Goal: Find contact information: Find contact information

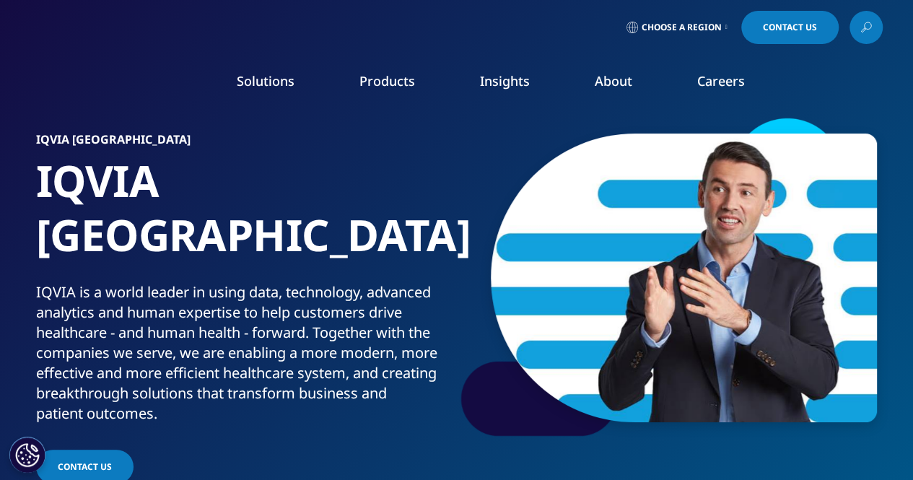
click at [287, 360] on link "Executive Team" at bounding box center [356, 359] width 223 height 16
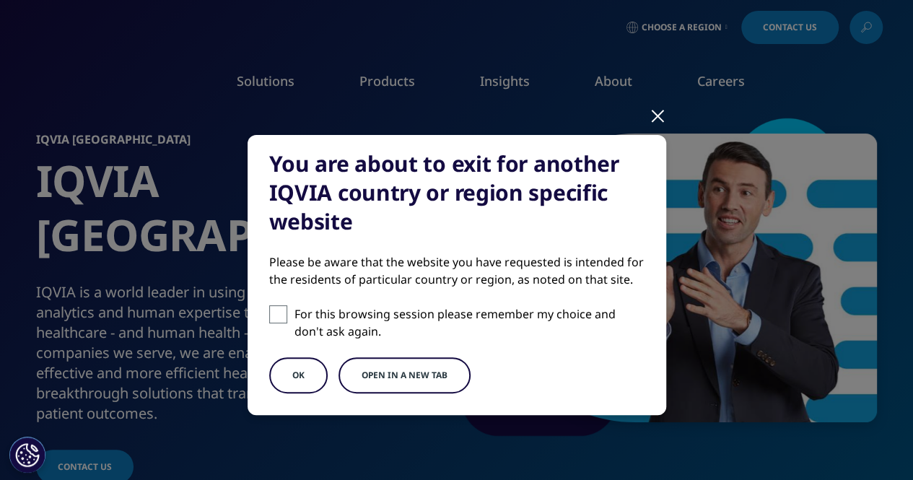
click at [292, 366] on button "OK" at bounding box center [298, 375] width 58 height 36
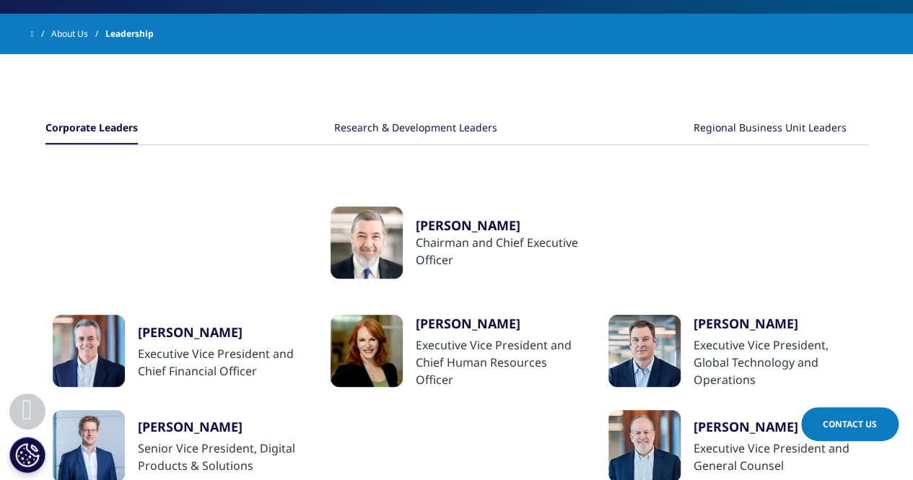
scroll to position [292, 0]
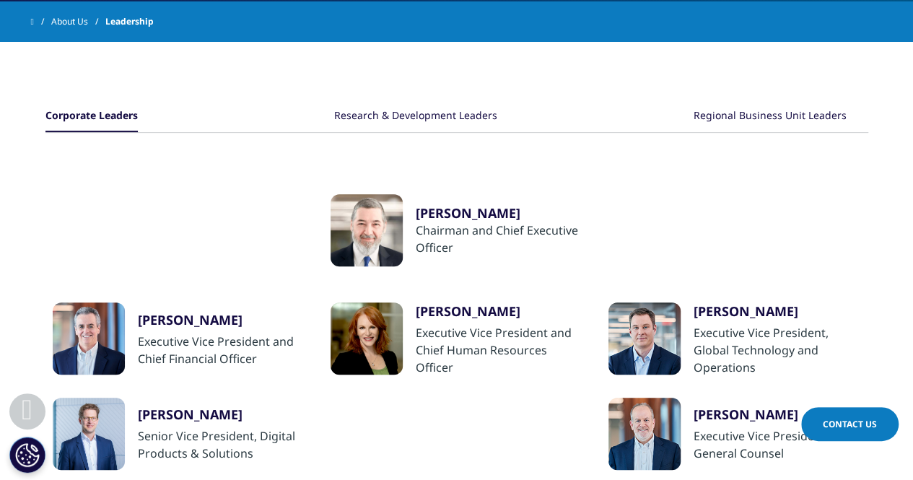
click at [773, 116] on div "Regional Business Unit Leaders" at bounding box center [769, 116] width 153 height 31
